Goal: Information Seeking & Learning: Learn about a topic

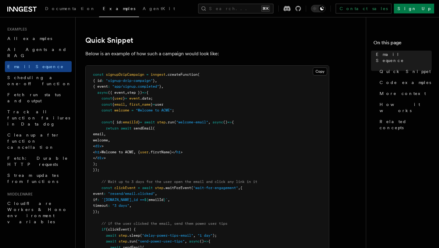
scroll to position [144, 0]
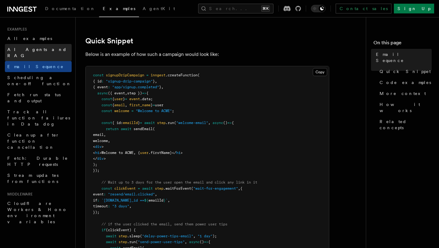
click at [39, 53] on link "AI Agents and RAG" at bounding box center [38, 52] width 67 height 17
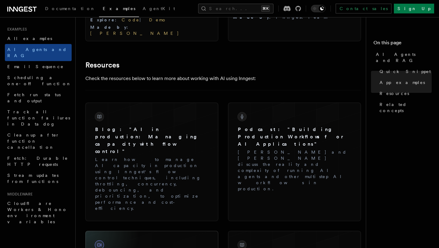
scroll to position [855, 0]
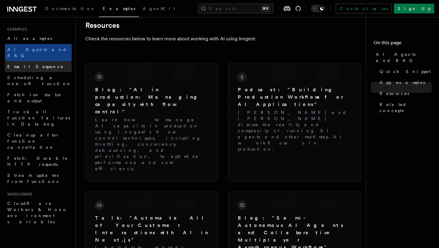
click at [47, 61] on link "Email Sequence" at bounding box center [38, 66] width 67 height 11
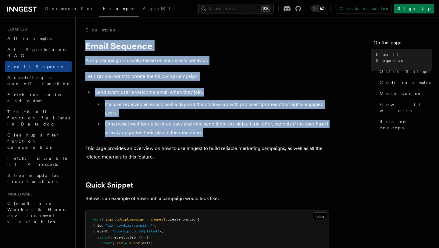
drag, startPoint x: 82, startPoint y: 42, endPoint x: 212, endPoint y: 137, distance: 160.7
copy article "Email Sequence A drip campaign is usually based on your user's behavior. Let's …"
